Goal: Feedback & Contribution: Contribute content

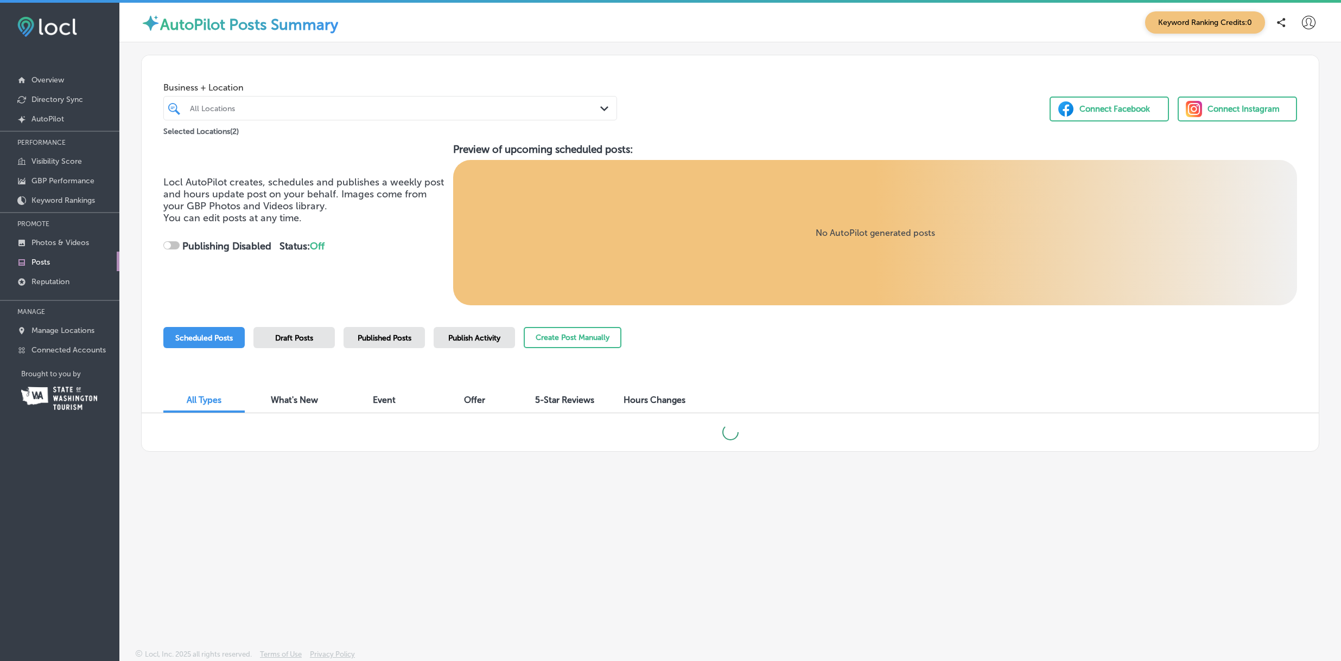
checkbox input "true"
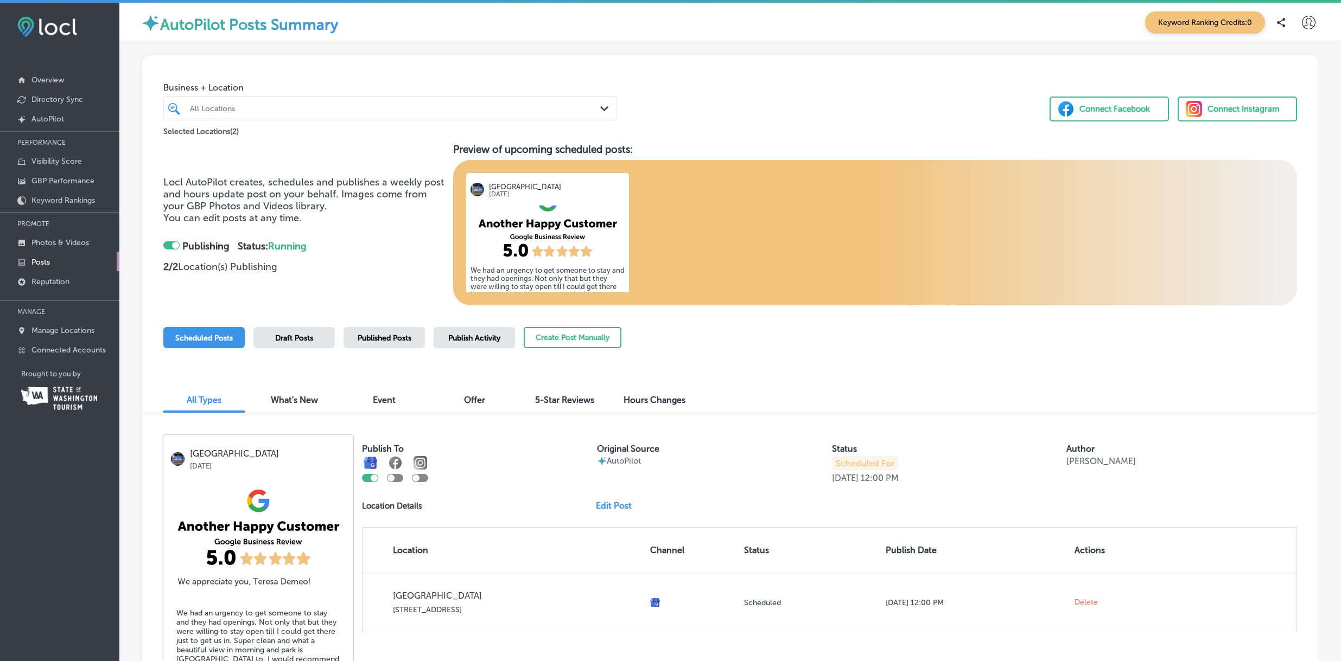
click at [393, 332] on div "Published Posts" at bounding box center [383, 337] width 81 height 21
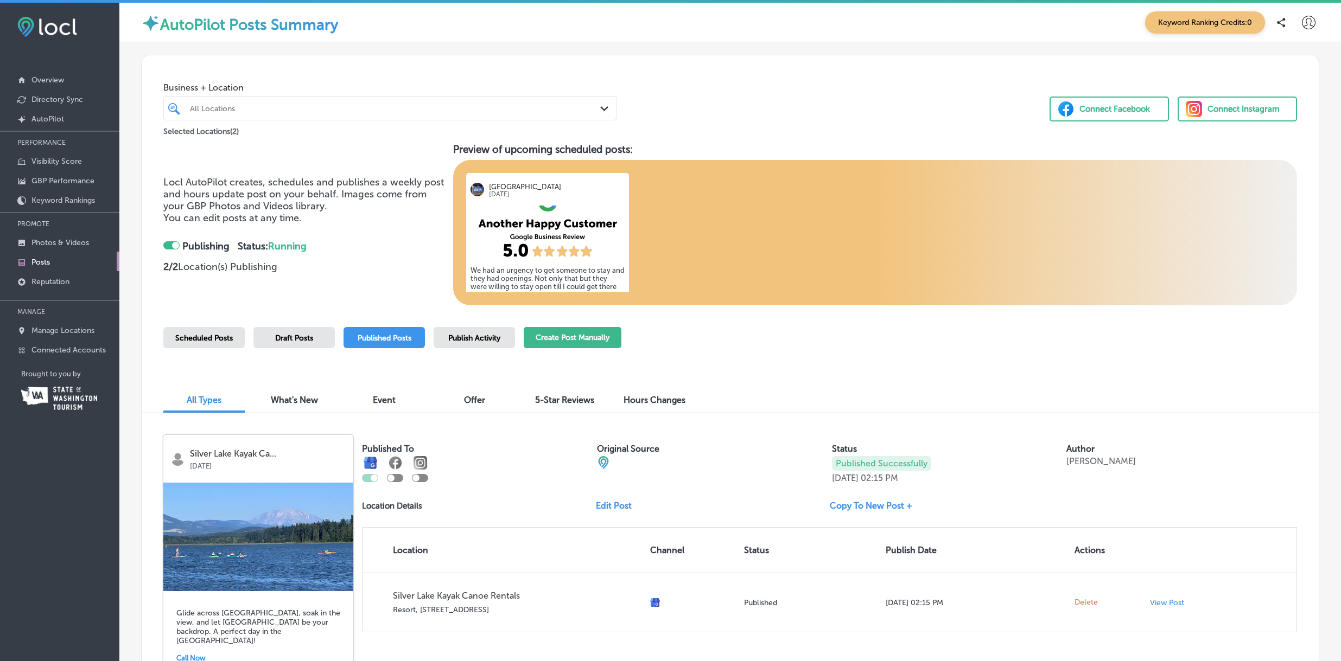
click at [574, 337] on button "Create Post Manually" at bounding box center [573, 337] width 98 height 21
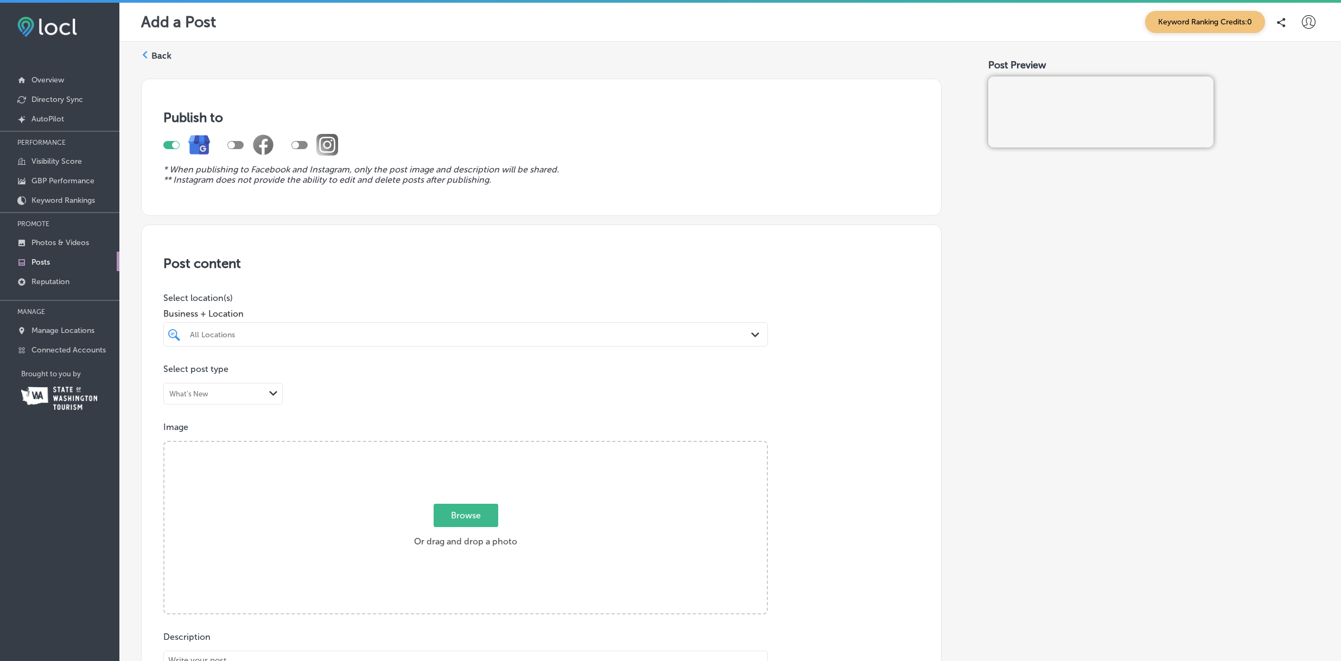
click at [262, 335] on div "All Locations" at bounding box center [471, 334] width 562 height 9
click at [239, 374] on label "[GEOGRAPHIC_DATA]" at bounding box center [277, 374] width 178 height 9
click at [834, 406] on div "Post content Select location(s) Business + Location [GEOGRAPHIC_DATA] Path Crea…" at bounding box center [541, 568] width 800 height 687
click at [252, 392] on div "What's New" at bounding box center [214, 394] width 101 height 10
click at [388, 389] on div "Post content Select location(s) Business + Location [GEOGRAPHIC_DATA] Path Crea…" at bounding box center [541, 568] width 800 height 687
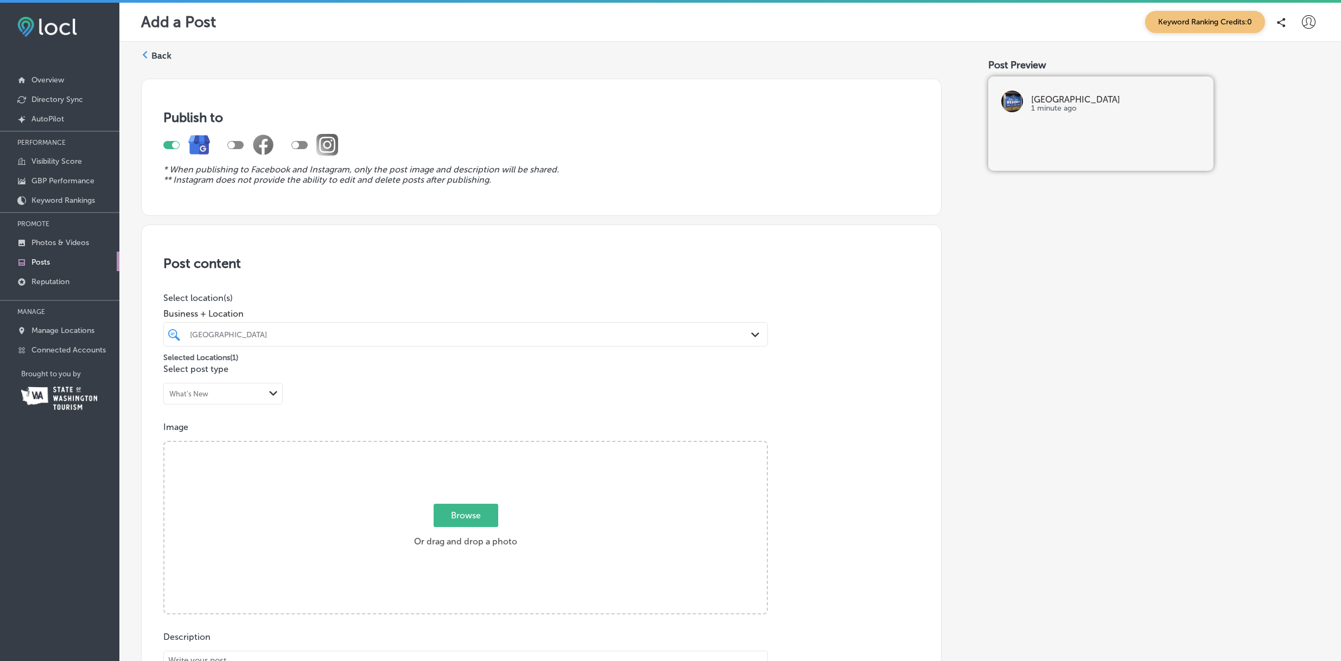
click at [472, 515] on span "Browse" at bounding box center [466, 515] width 65 height 23
click at [472, 445] on input "Browse Or drag and drop a photo" at bounding box center [465, 443] width 602 height 3
type input "C:\fakepath\[GEOGRAPHIC_DATA] [GEOGRAPHIC_DATA] wa full moon harvest moon calm …"
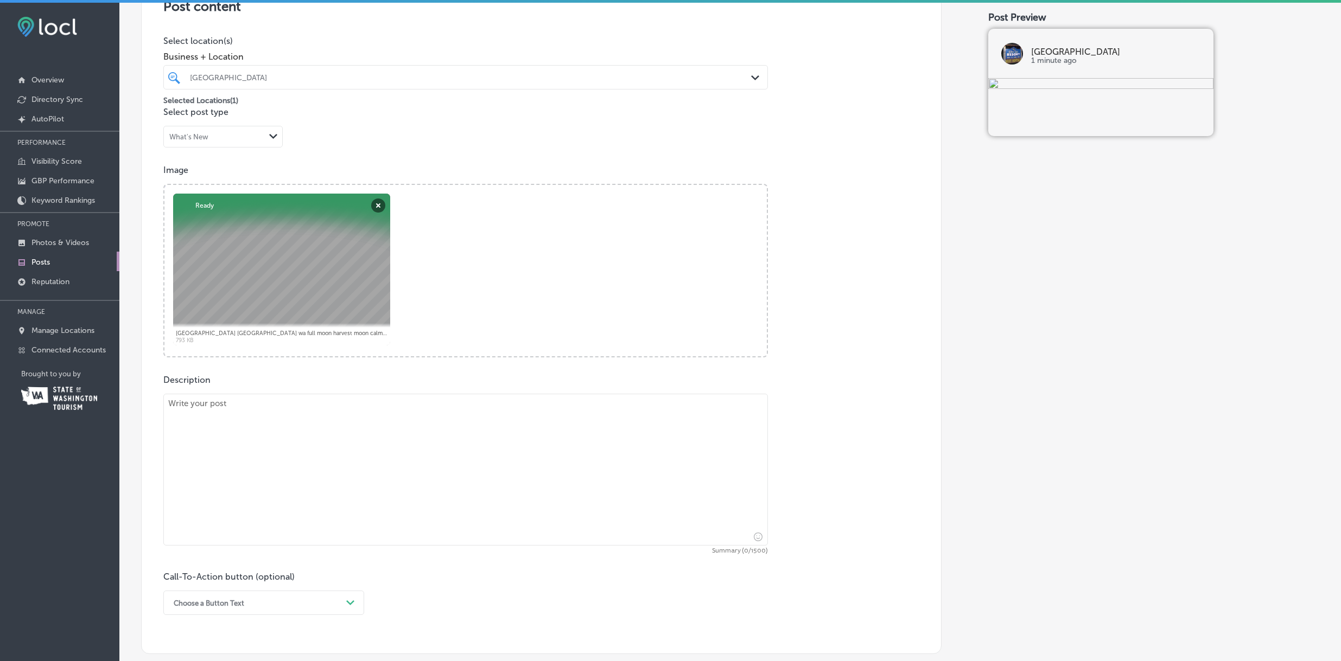
scroll to position [303, 0]
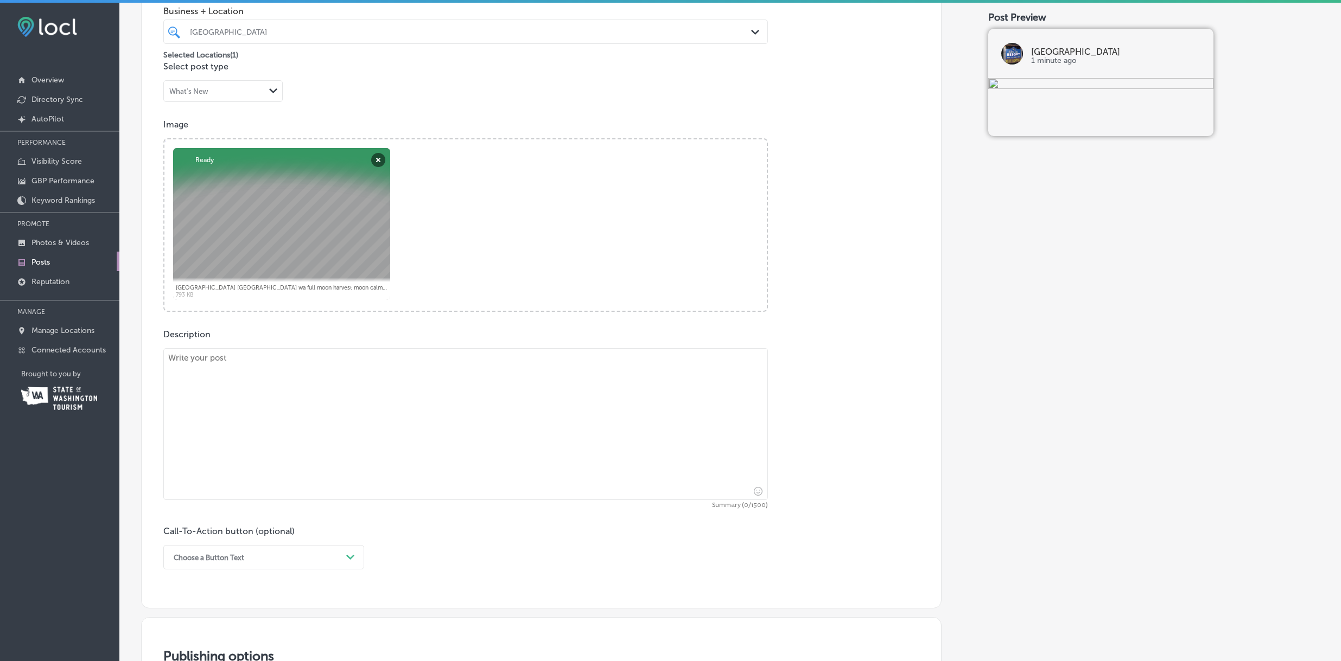
click at [399, 377] on textarea at bounding box center [465, 424] width 604 height 152
paste textarea "Congratulations on your upcoming wedding! We are thrilled to hear that you are …"
type textarea "Congratulations on your upcoming wedding! We are thrilled to hear that you are …"
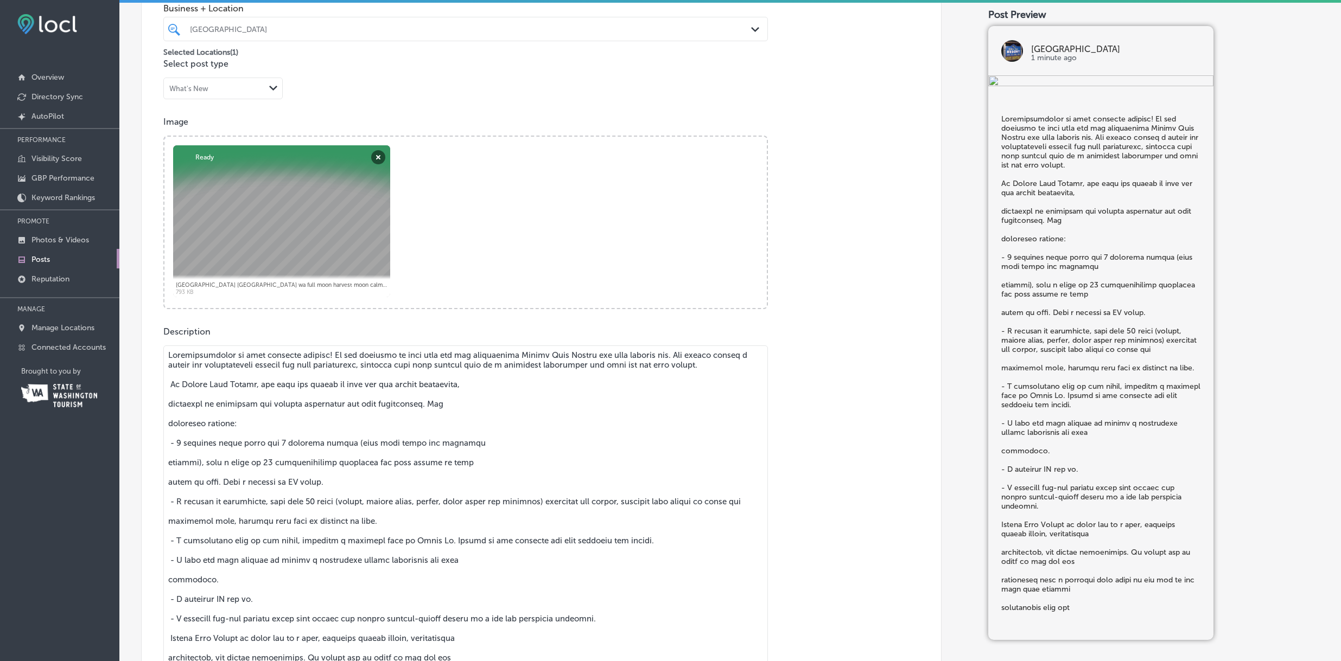
scroll to position [353, 0]
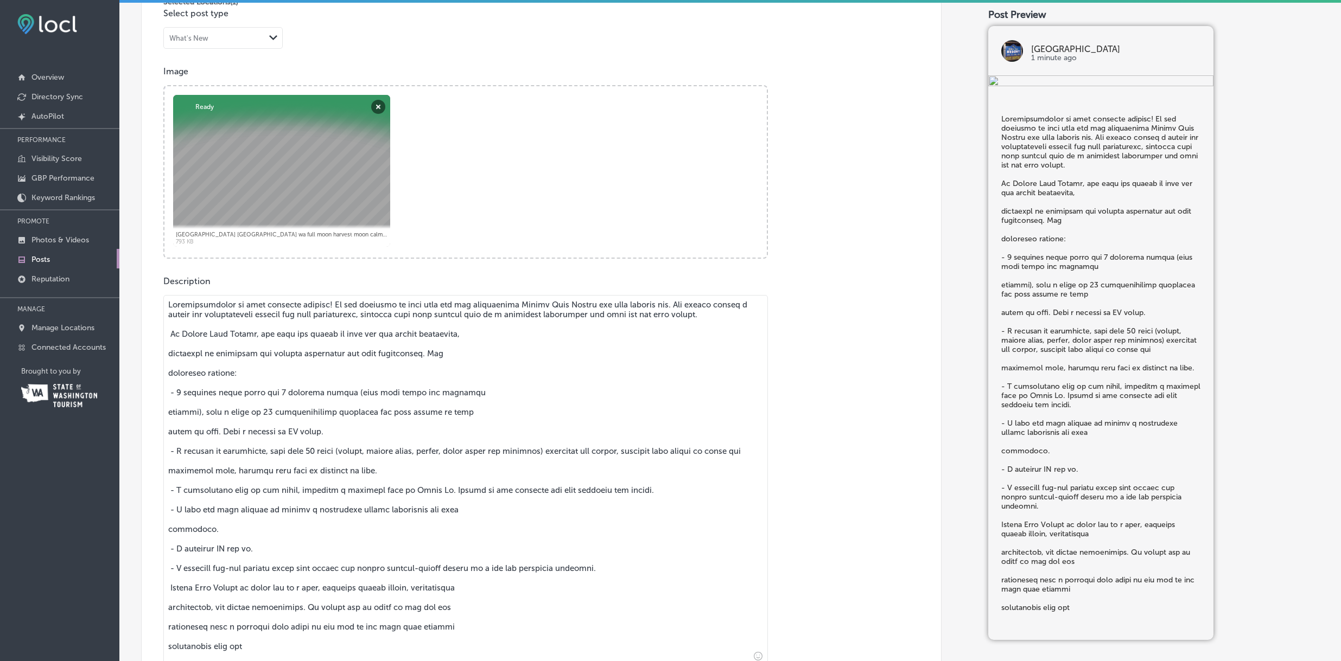
click at [403, 392] on textarea at bounding box center [465, 480] width 604 height 370
click at [403, 391] on textarea at bounding box center [465, 480] width 604 height 370
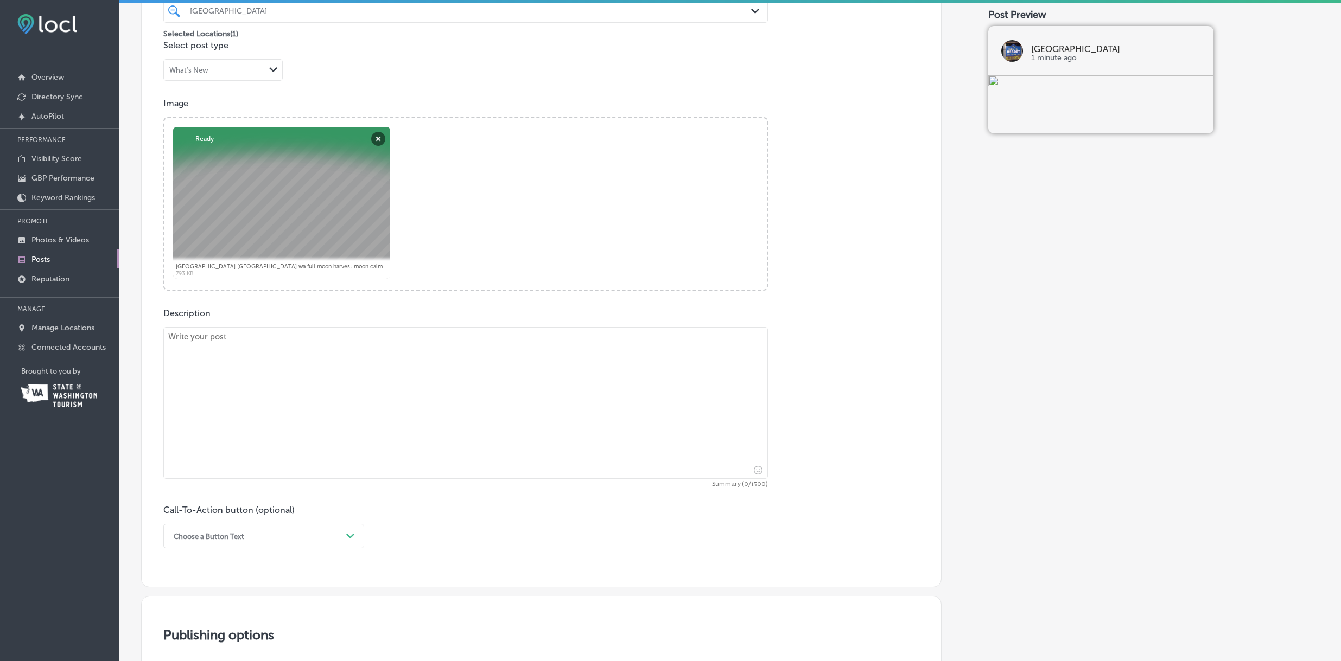
scroll to position [308, 0]
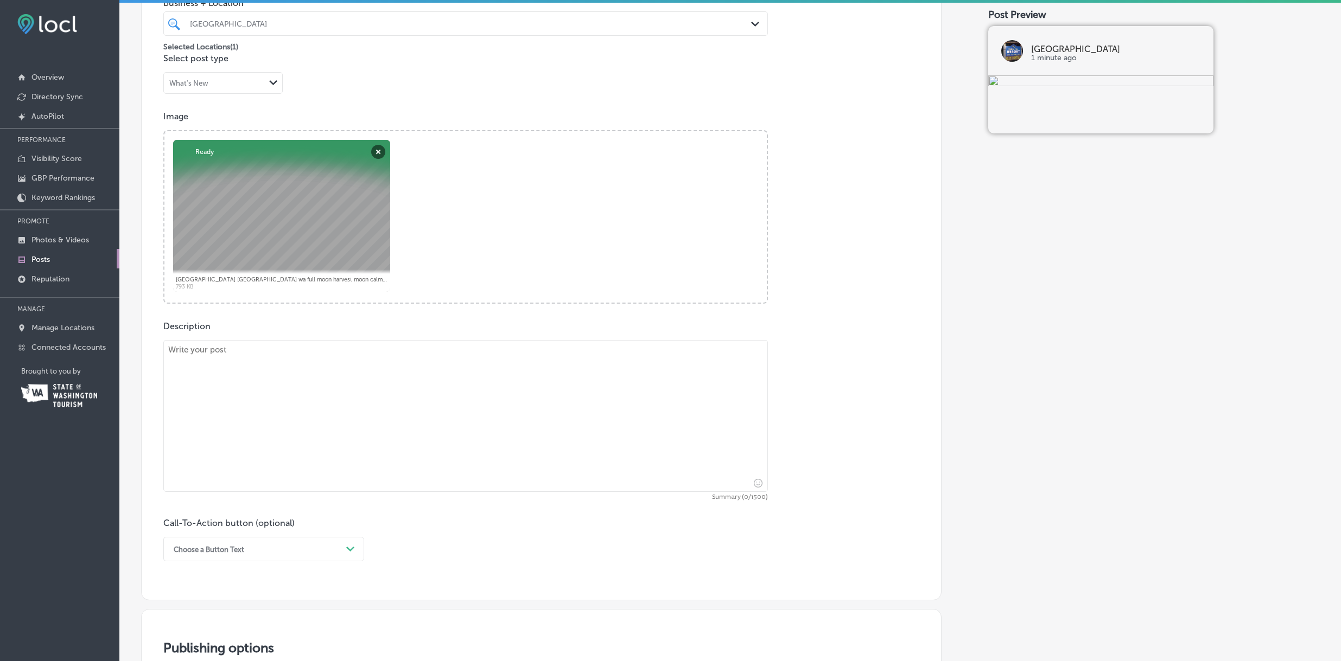
click at [260, 365] on textarea at bounding box center [465, 416] width 604 height 152
paste textarea "Last night’s Harvest Moon put on quite the show — so big and bright it turned n…"
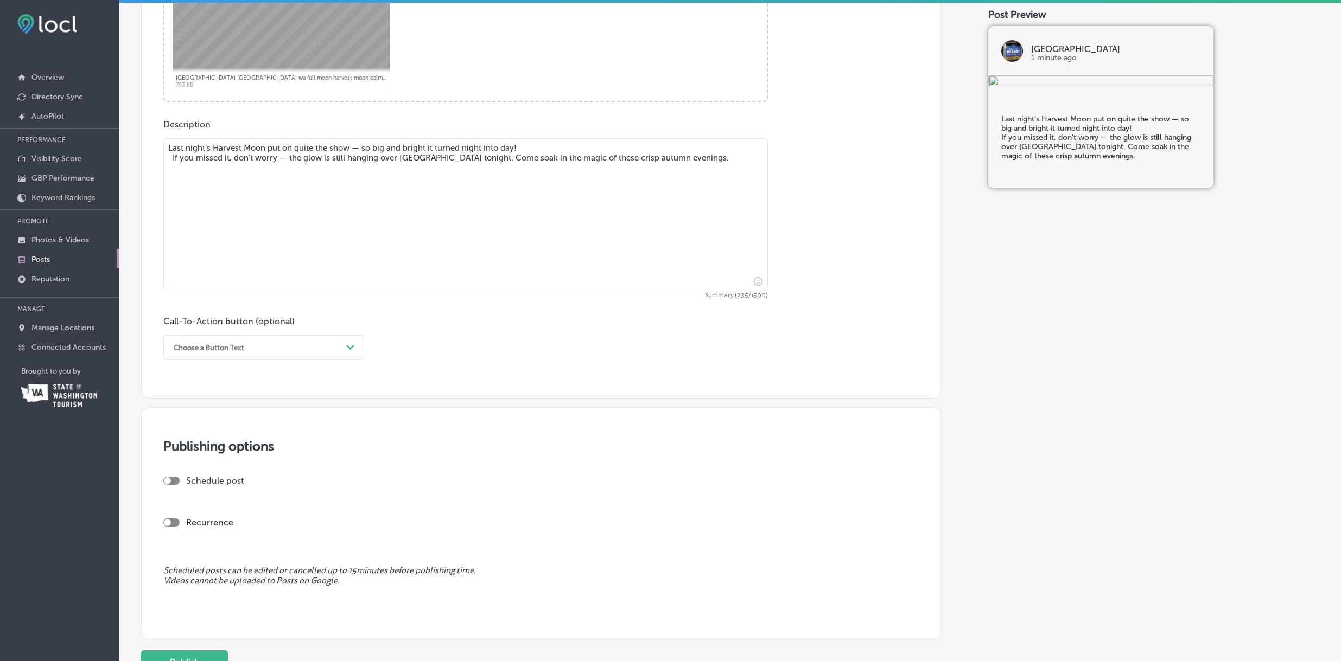
scroll to position [512, 0]
type textarea "Last night’s Harvest Moon put on quite the show — so big and bright it turned n…"
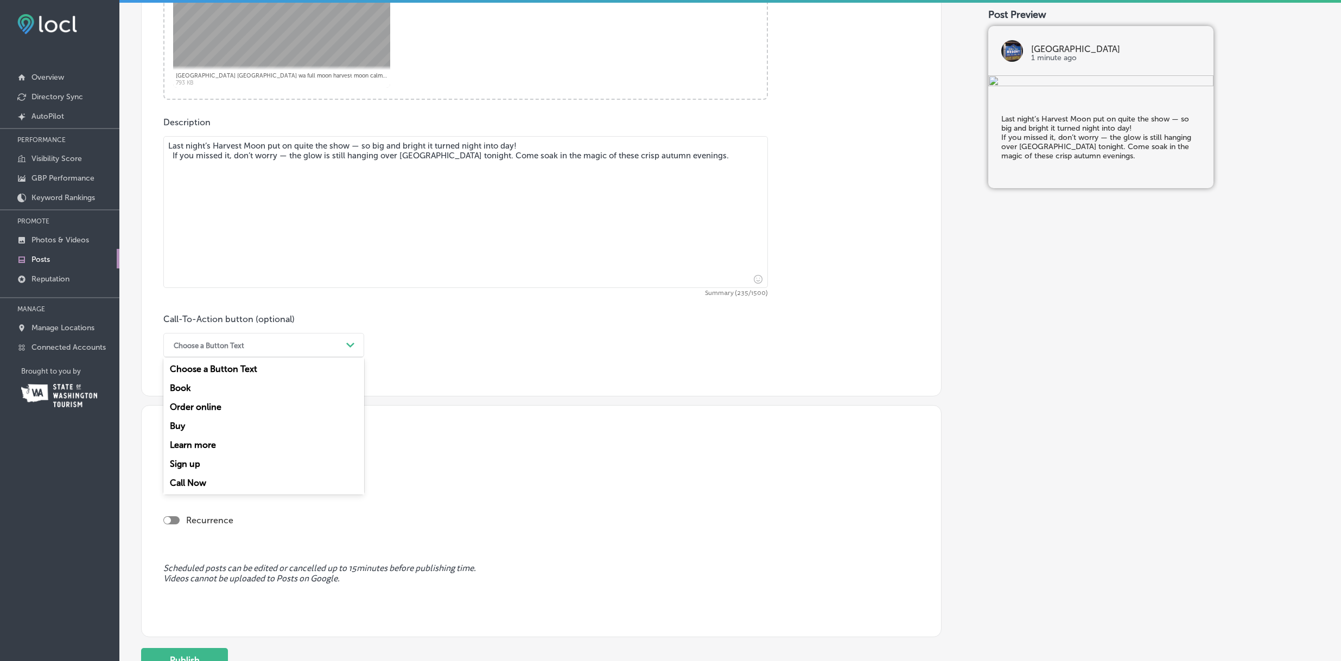
click at [344, 340] on div "Path Created with Sketch." at bounding box center [350, 345] width 17 height 17
click at [211, 482] on div "Call Now" at bounding box center [263, 483] width 201 height 19
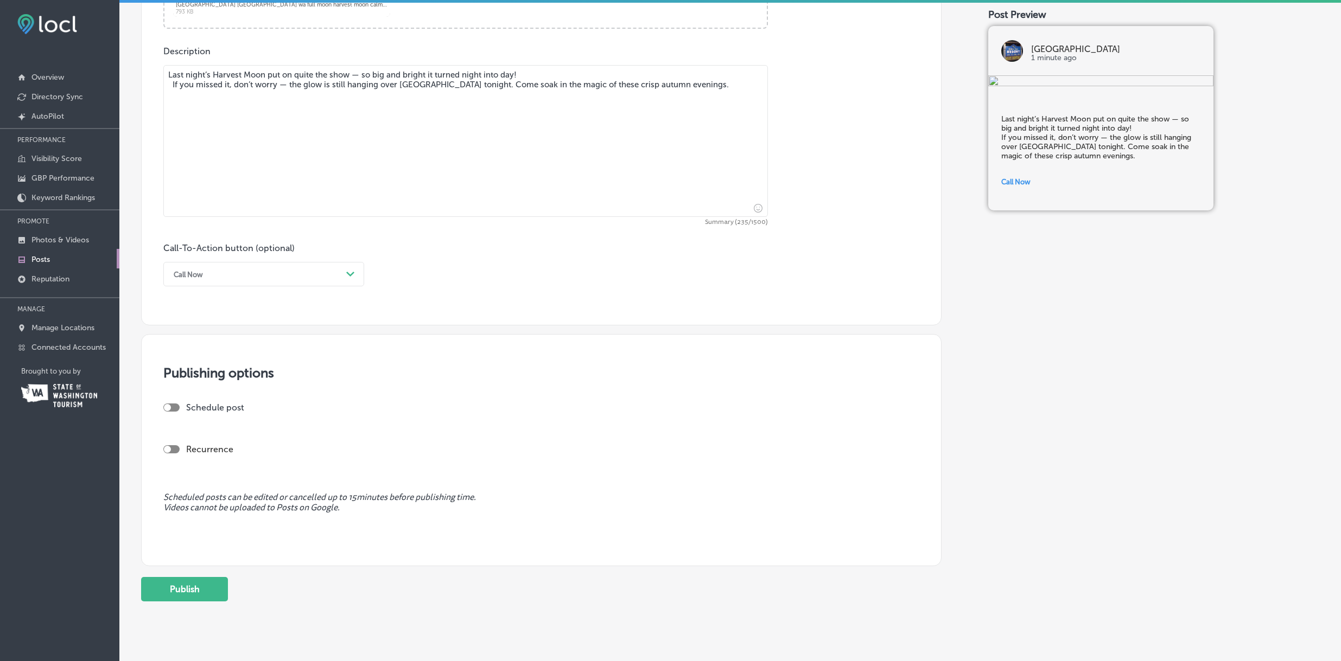
scroll to position [585, 0]
click at [194, 587] on button "Publish" at bounding box center [184, 588] width 87 height 24
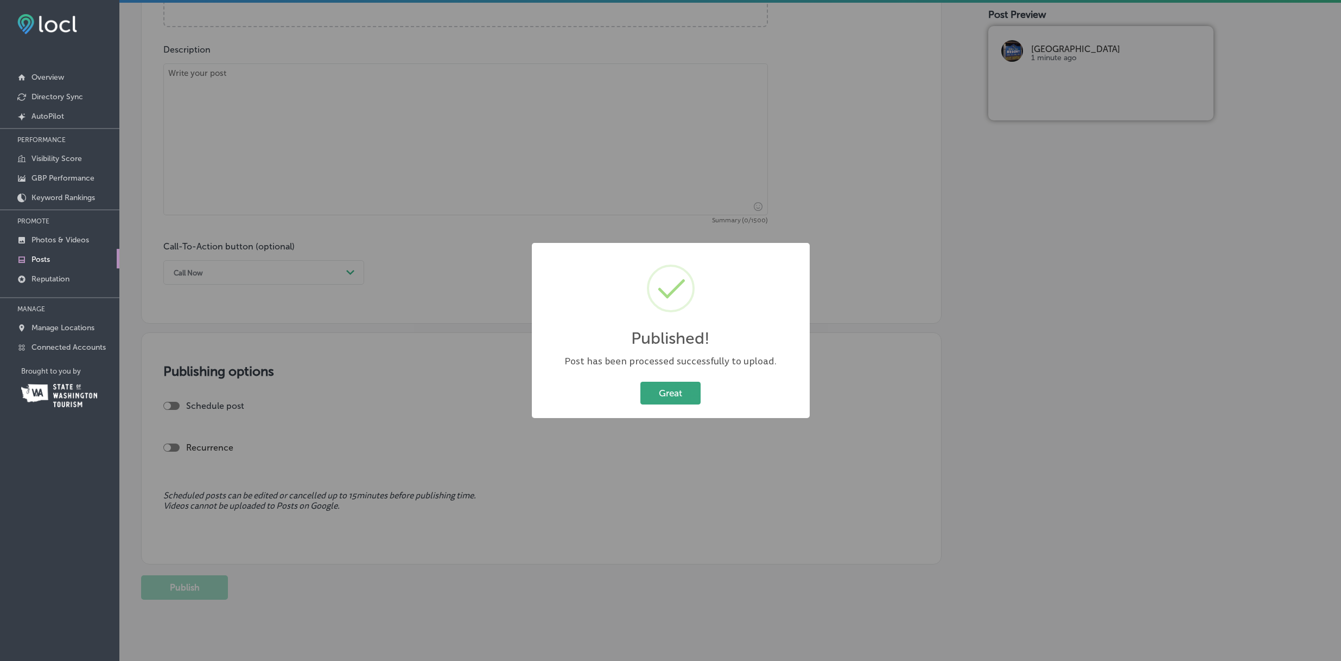
click at [677, 392] on button "Great" at bounding box center [670, 393] width 60 height 22
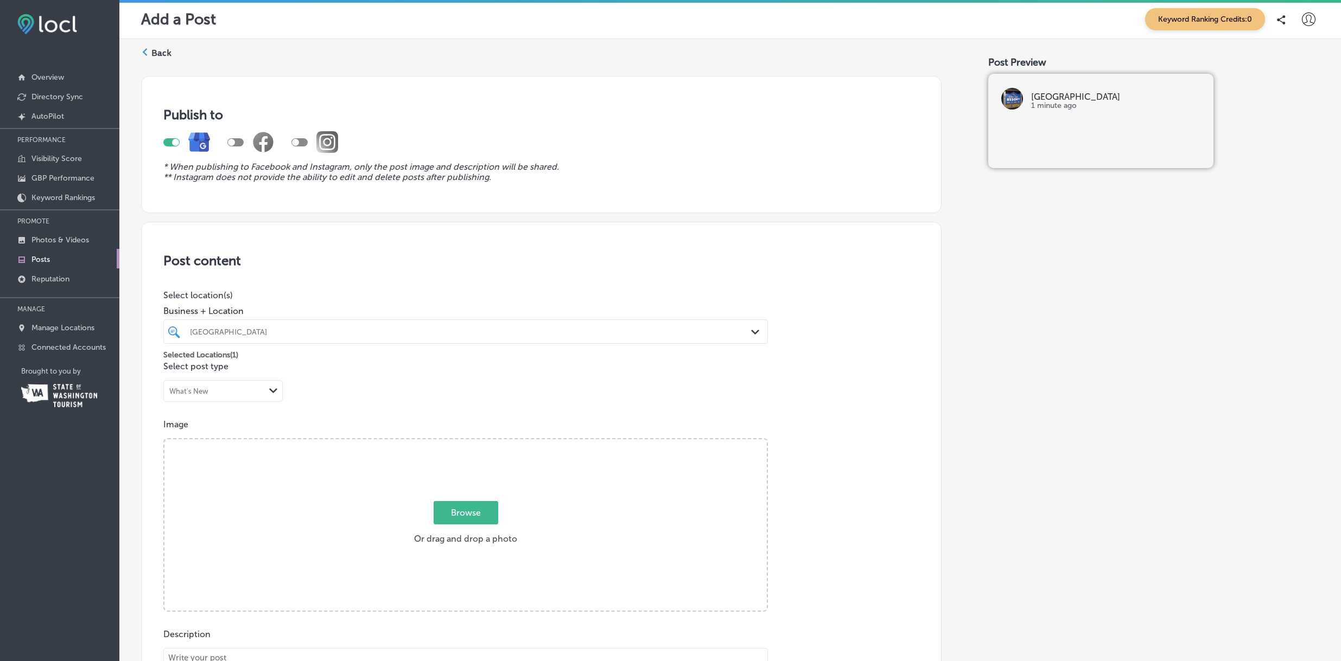
scroll to position [0, 0]
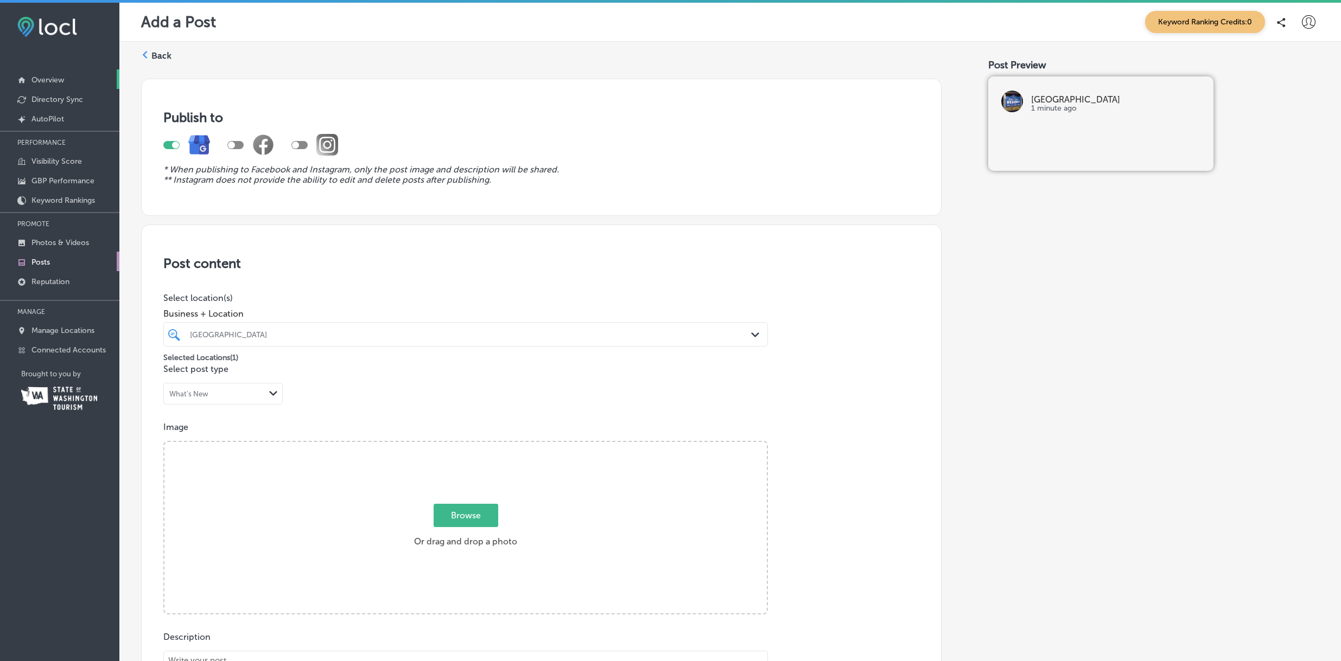
click at [53, 81] on p "Overview" at bounding box center [47, 79] width 33 height 9
